Goal: Information Seeking & Learning: Find specific fact

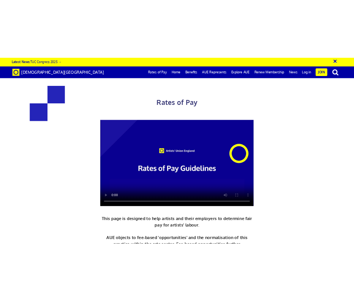
scroll to position [307, 0]
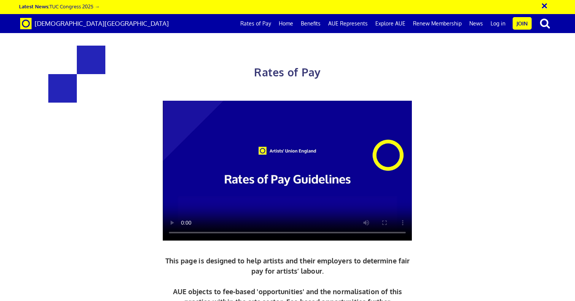
drag, startPoint x: 360, startPoint y: 137, endPoint x: 379, endPoint y: 136, distance: 19.0
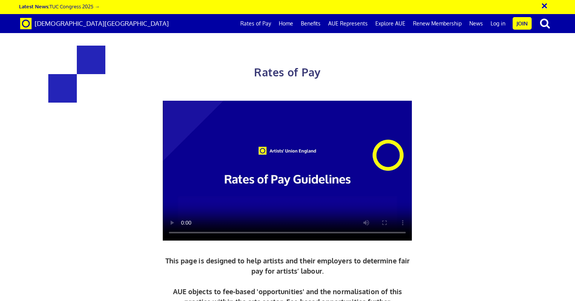
copy span "35.54"
drag, startPoint x: 359, startPoint y: 235, endPoint x: 381, endPoint y: 234, distance: 21.7
copy span "48.40"
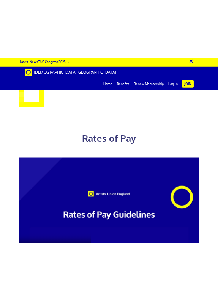
scroll to position [0, 14]
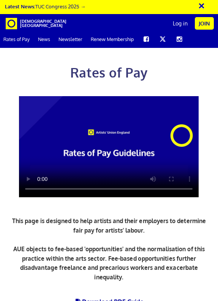
drag, startPoint x: 87, startPoint y: 179, endPoint x: 135, endPoint y: 177, distance: 47.9
drag, startPoint x: 86, startPoint y: 181, endPoint x: 135, endPoint y: 181, distance: 49.4
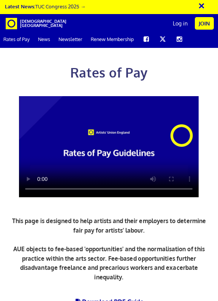
copy h3 "387.21 a day"
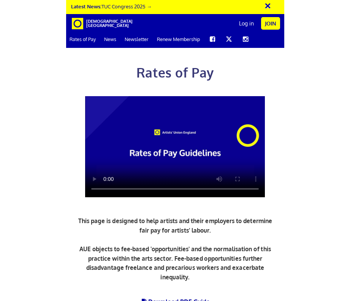
scroll to position [251, 0]
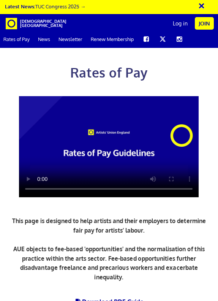
drag, startPoint x: 84, startPoint y: 92, endPoint x: 111, endPoint y: 92, distance: 26.2
copy h3 "216.63"
drag, startPoint x: 110, startPoint y: 141, endPoint x: 86, endPoint y: 138, distance: 23.4
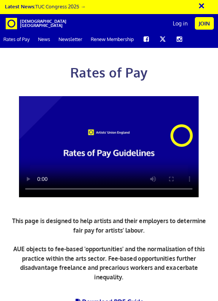
copy h3 "284.31"
drag, startPoint x: 84, startPoint y: 187, endPoint x: 110, endPoint y: 183, distance: 25.8
copy h3 "352.01"
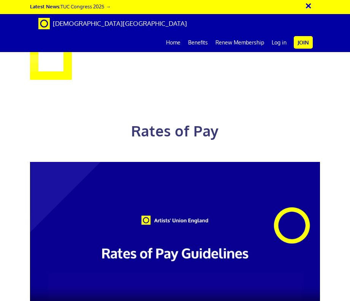
scroll to position [0, 3]
